Goal: Task Accomplishment & Management: Complete application form

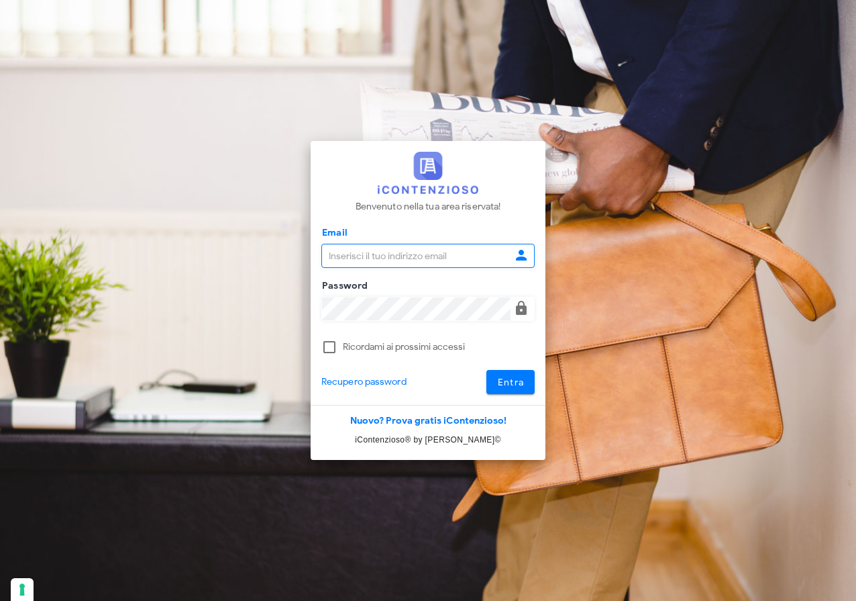
type input "[EMAIL_ADDRESS][DOMAIN_NAME]"
click at [526, 385] on button "Entra" at bounding box center [511, 382] width 49 height 24
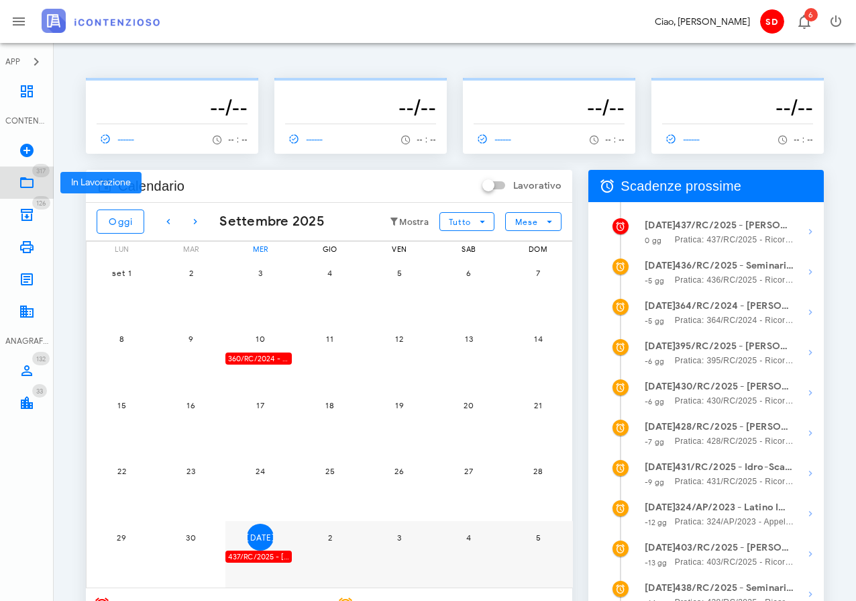
click at [28, 185] on icon at bounding box center [27, 182] width 16 height 16
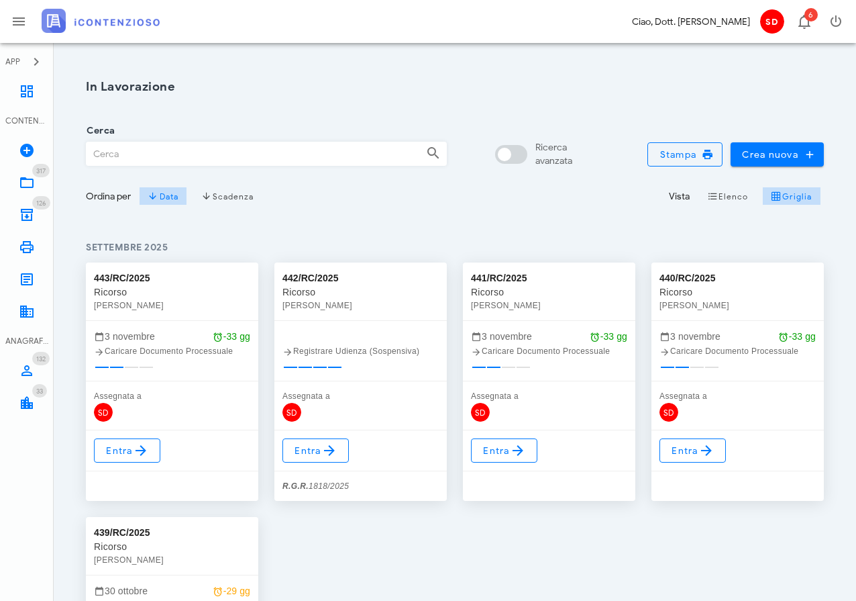
click at [114, 155] on input "Cerca" at bounding box center [251, 153] width 329 height 23
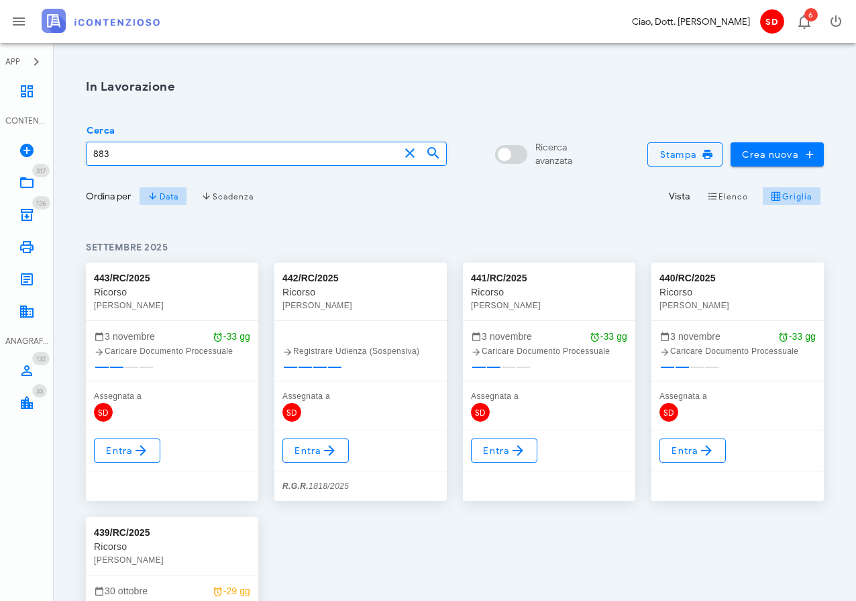
type input "883"
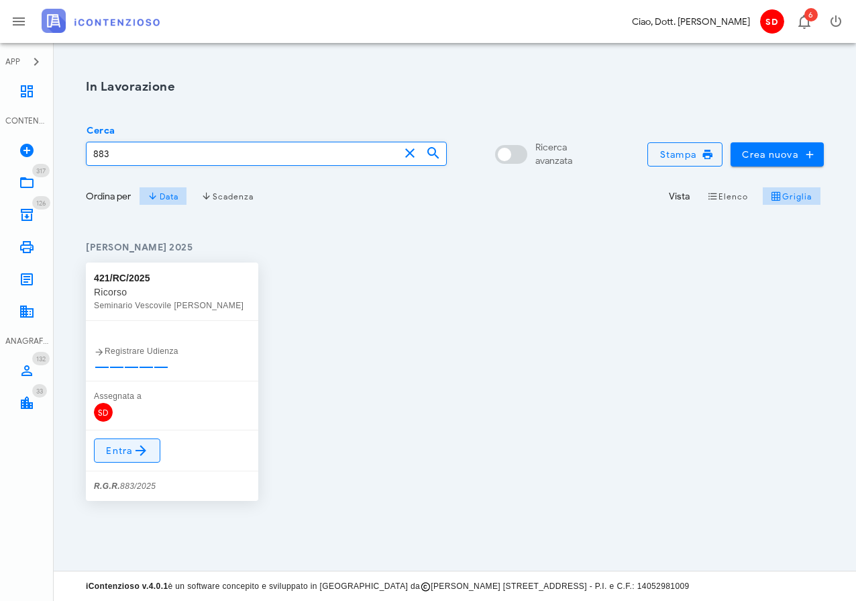
click at [125, 444] on span "Entra" at bounding box center [127, 450] width 44 height 16
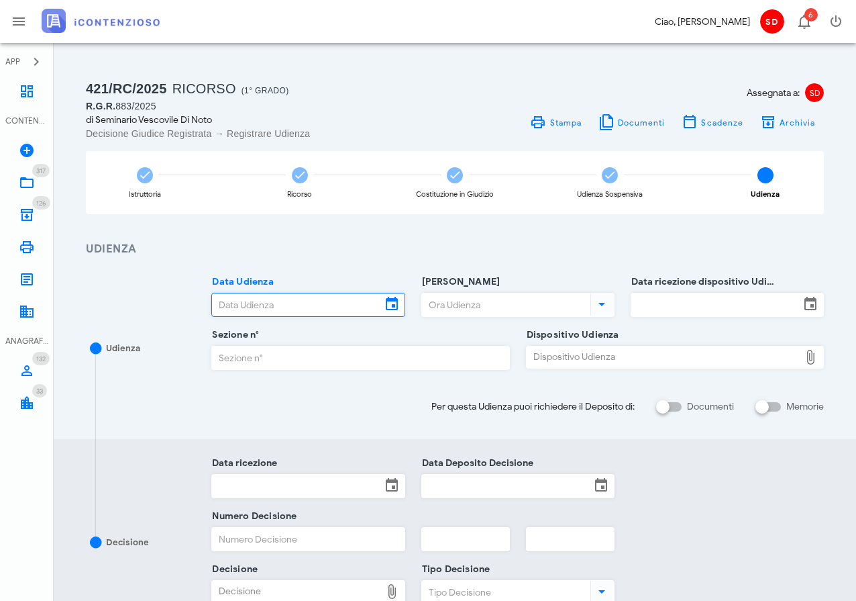
click at [353, 309] on input "Data Udienza" at bounding box center [296, 304] width 168 height 23
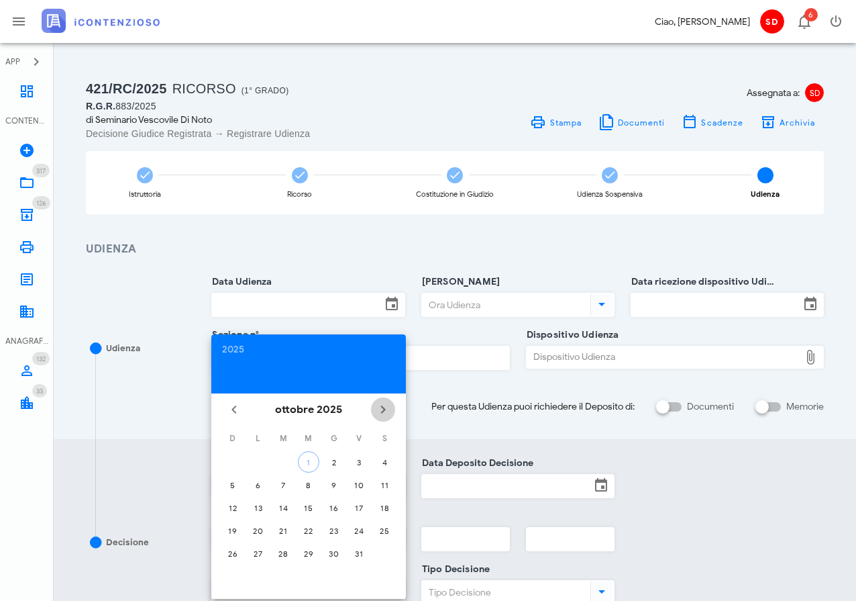
click at [390, 406] on icon "Il prossimo mese" at bounding box center [383, 409] width 16 height 16
click at [285, 463] on div "2" at bounding box center [282, 462] width 21 height 10
type input "02/12/2025"
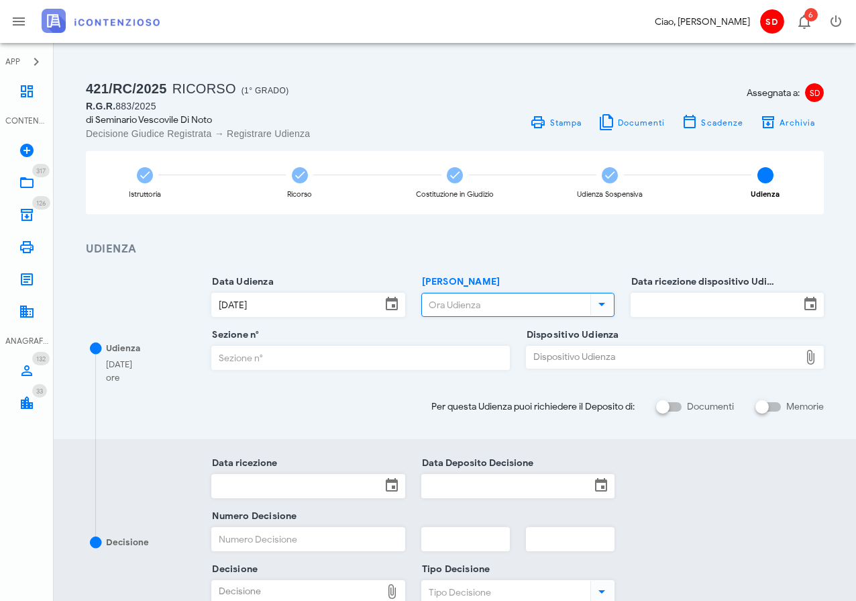
click at [466, 300] on input "Ora Udienza" at bounding box center [505, 304] width 166 height 23
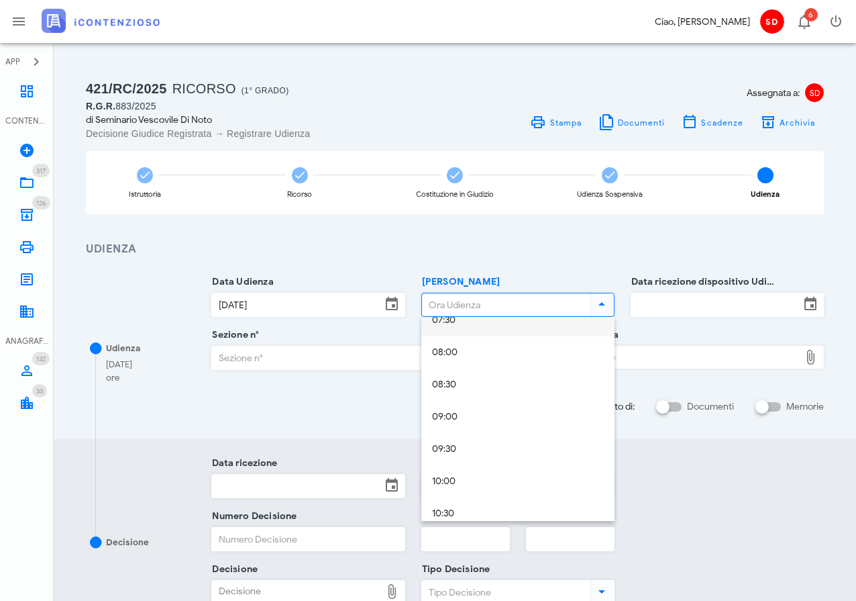
scroll to position [503, 0]
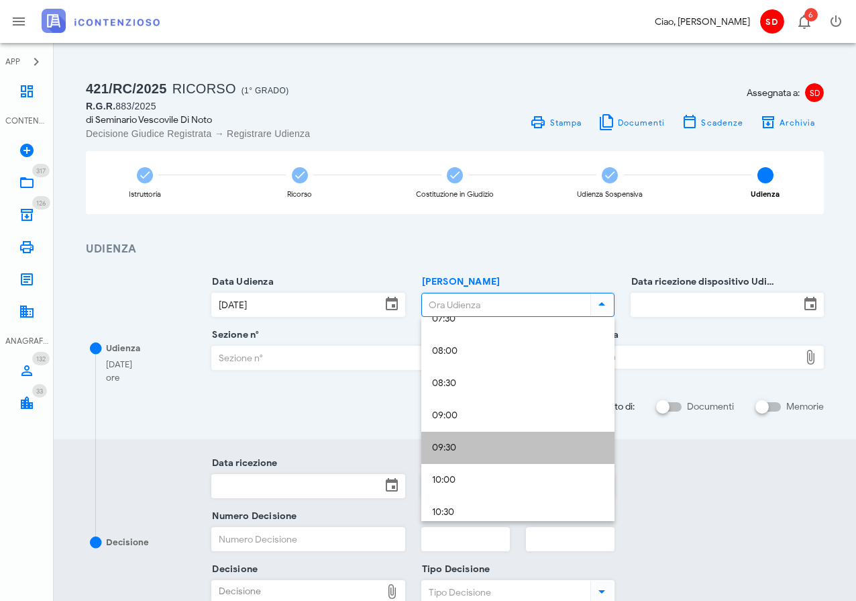
click at [440, 449] on div "09:30" at bounding box center [518, 447] width 172 height 11
type input "09:30"
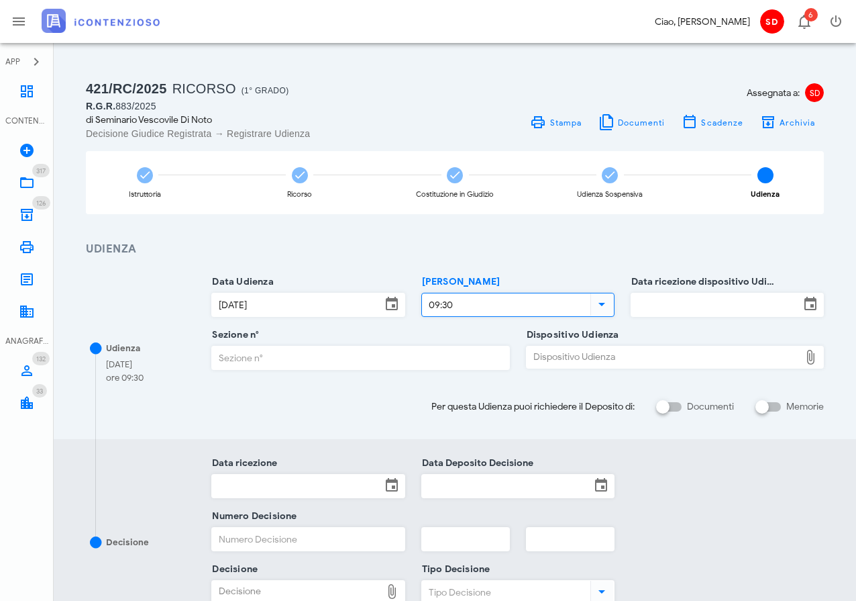
click at [719, 297] on input "Data ricezione dispositivo Udienza" at bounding box center [716, 304] width 168 height 23
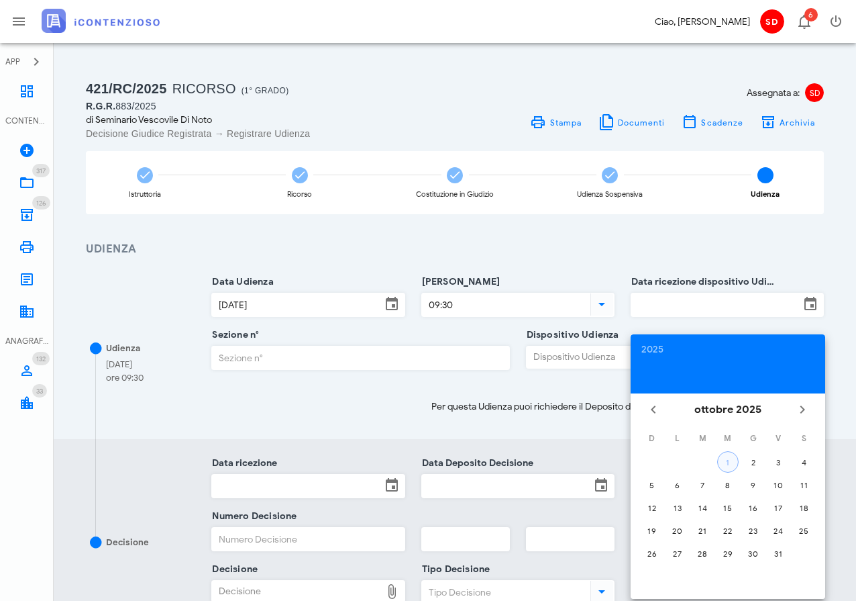
click at [728, 458] on div "1" at bounding box center [728, 462] width 20 height 10
type input "01/10/2025"
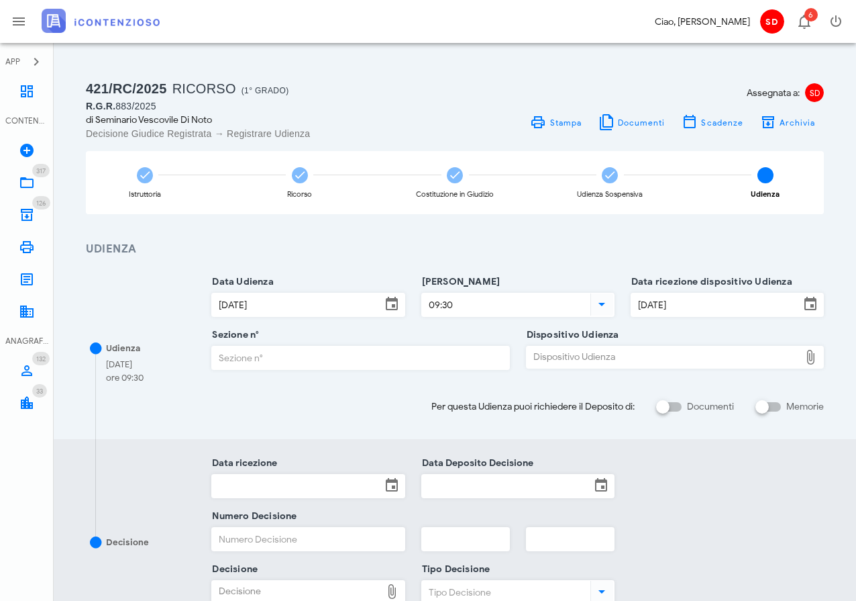
click at [294, 360] on input "Sezione n°" at bounding box center [360, 357] width 297 height 23
type input "3"
click at [604, 354] on div "Dispositivo Udienza" at bounding box center [663, 356] width 273 height 21
type input "C:\fakepath\AvvTratt___883_2025-2.pdf"
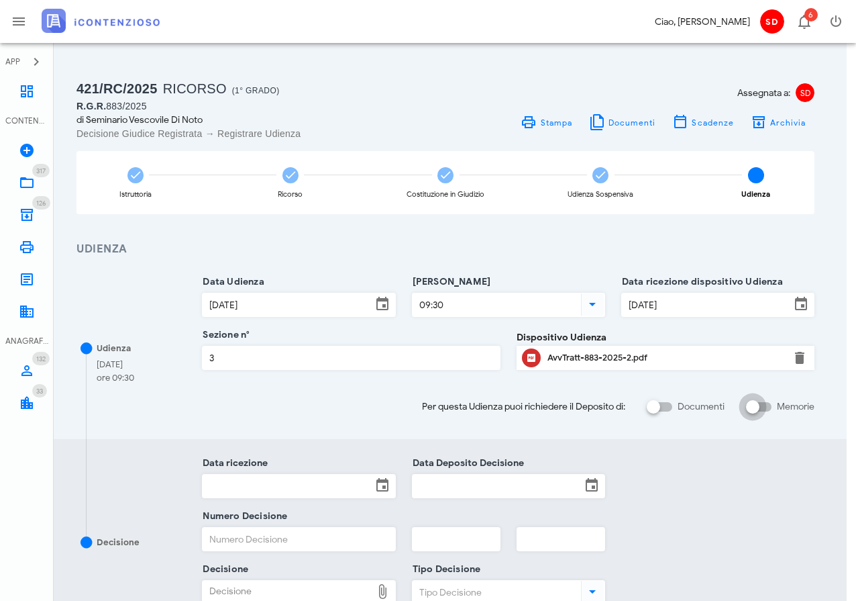
scroll to position [1, 9]
click at [771, 405] on input "Memorie" at bounding box center [759, 406] width 26 height 16
checkbox input "false"
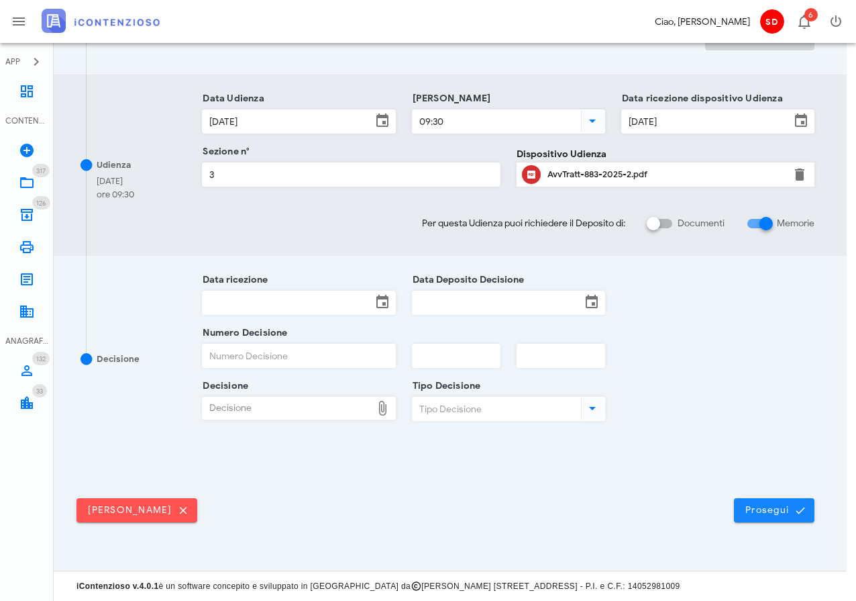
scroll to position [361, 9]
click at [772, 505] on span "Prosegui" at bounding box center [774, 511] width 59 height 12
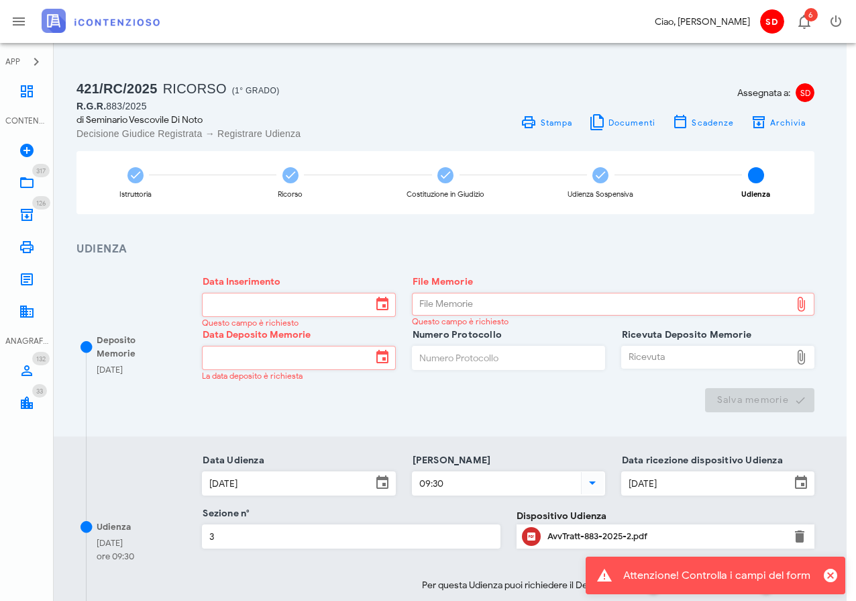
scroll to position [0, 9]
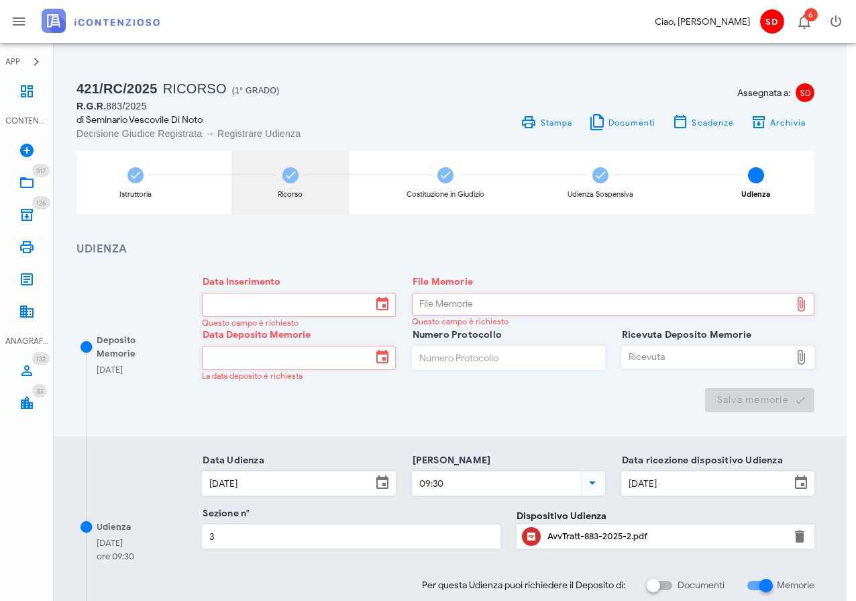
click at [294, 171] on icon at bounding box center [290, 174] width 13 height 13
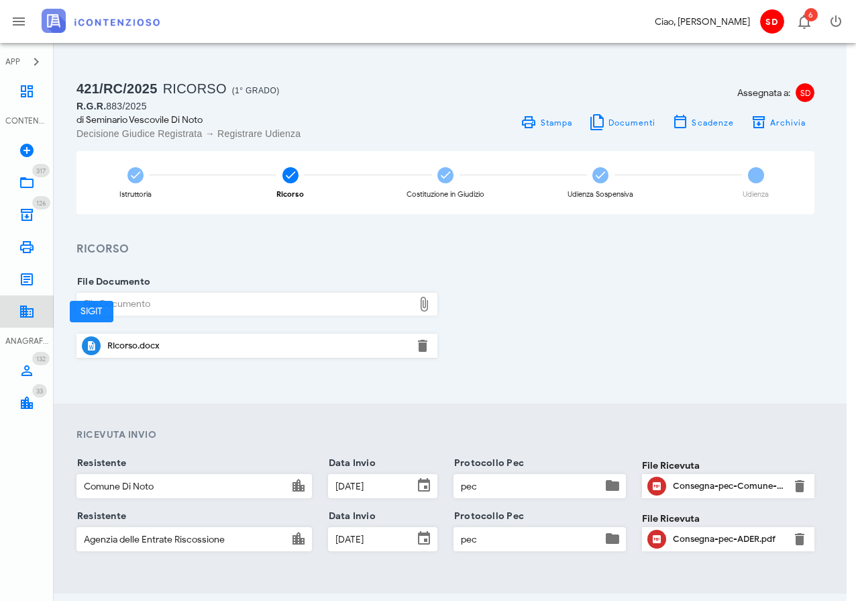
click at [27, 325] on link "SIGIT" at bounding box center [27, 311] width 54 height 32
